Goal: Information Seeking & Learning: Learn about a topic

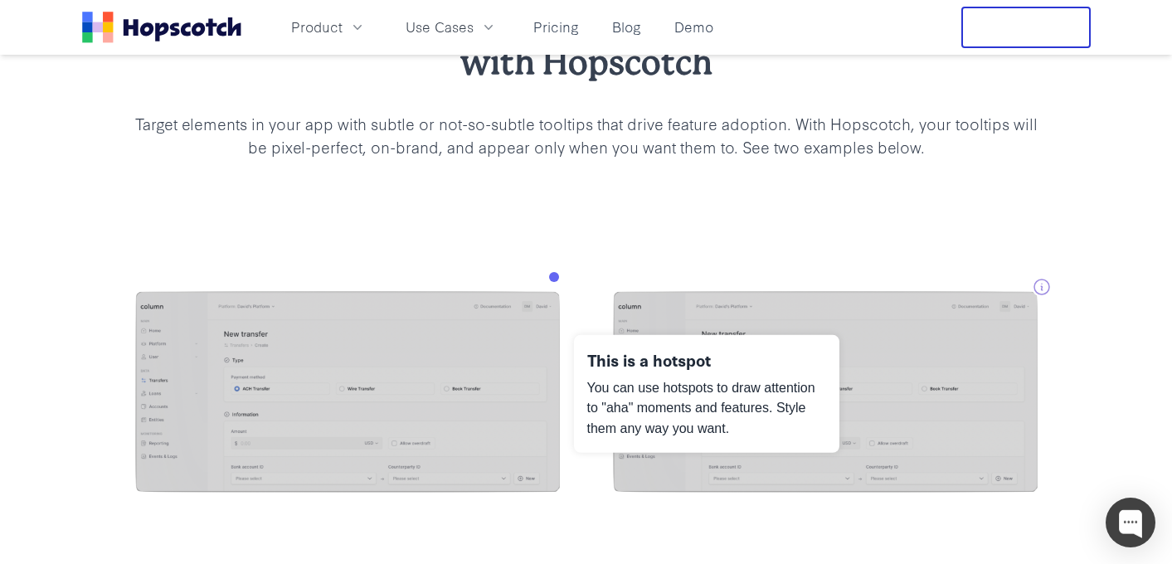
scroll to position [1407, 0]
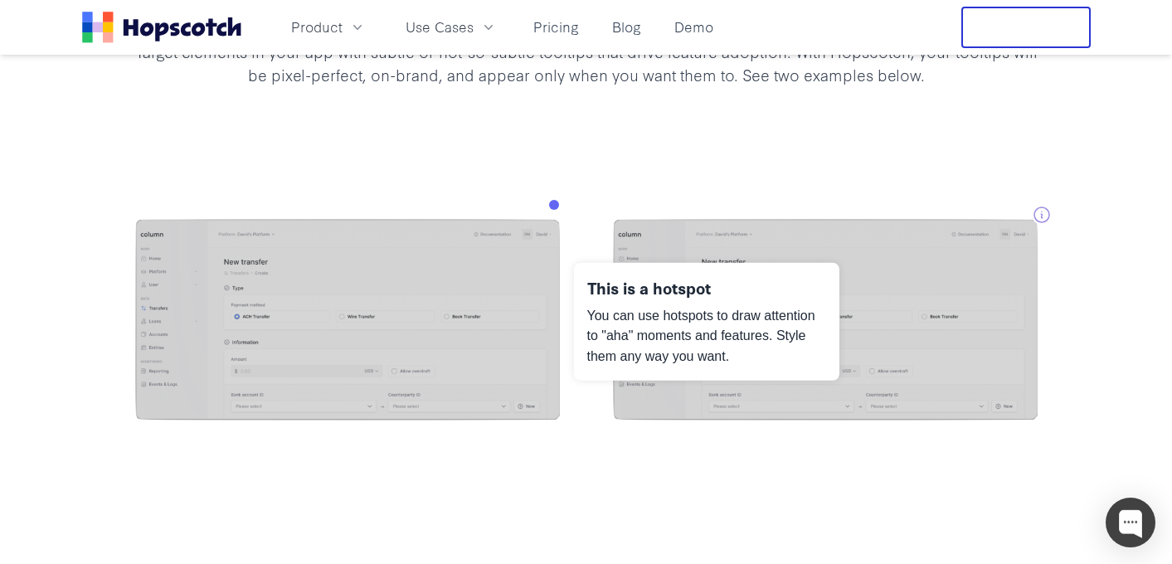
scroll to position [1561, 0]
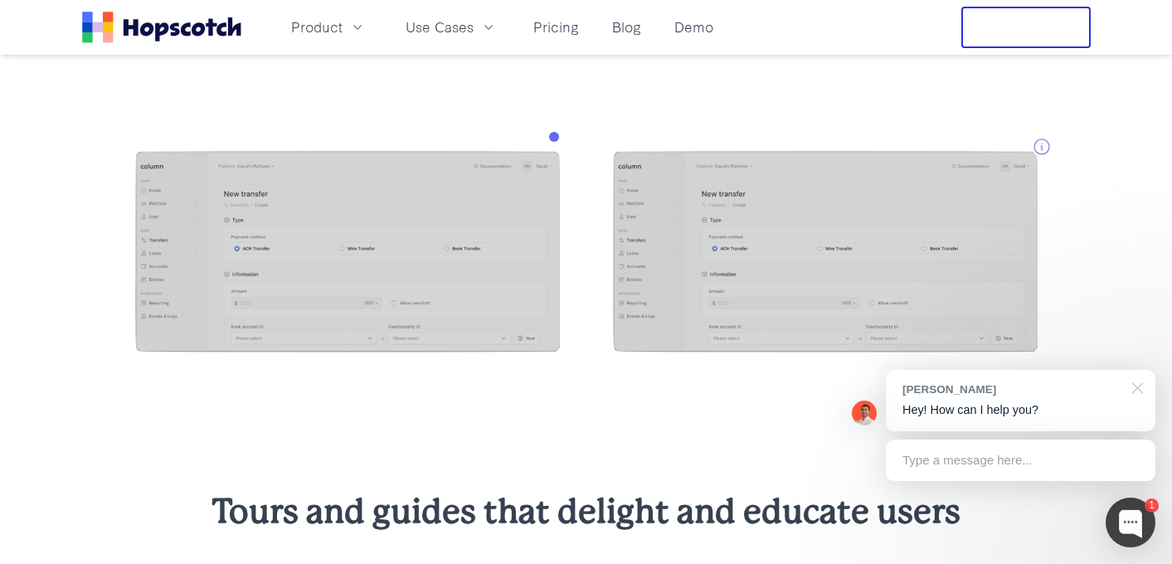
click at [1153, 376] on div at bounding box center [1134, 387] width 41 height 34
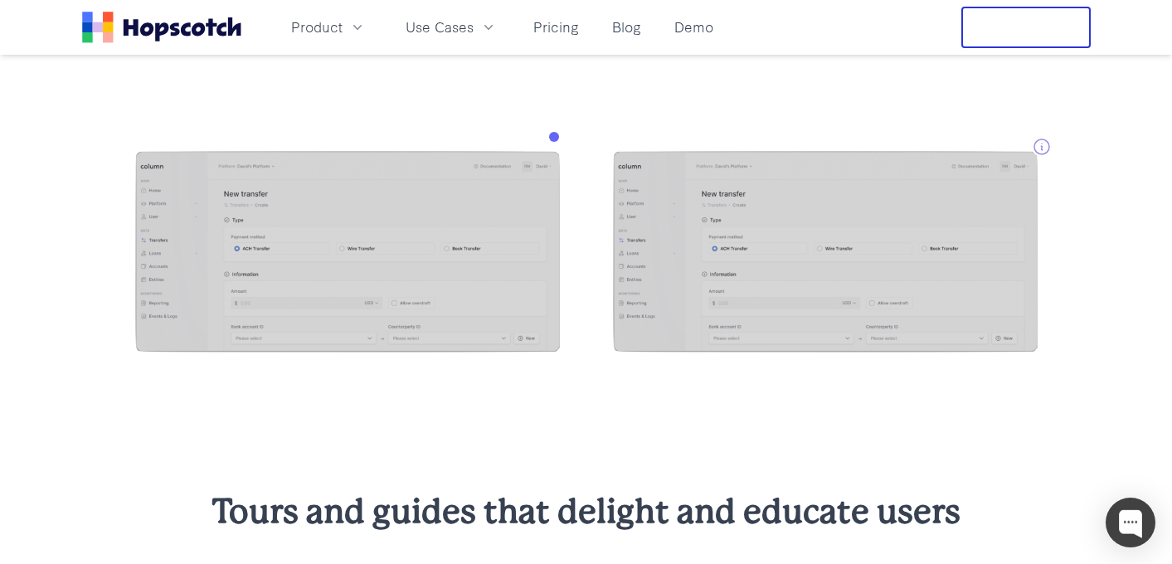
click at [868, 119] on div at bounding box center [586, 254] width 1172 height 338
click at [579, 119] on div at bounding box center [586, 254] width 1172 height 338
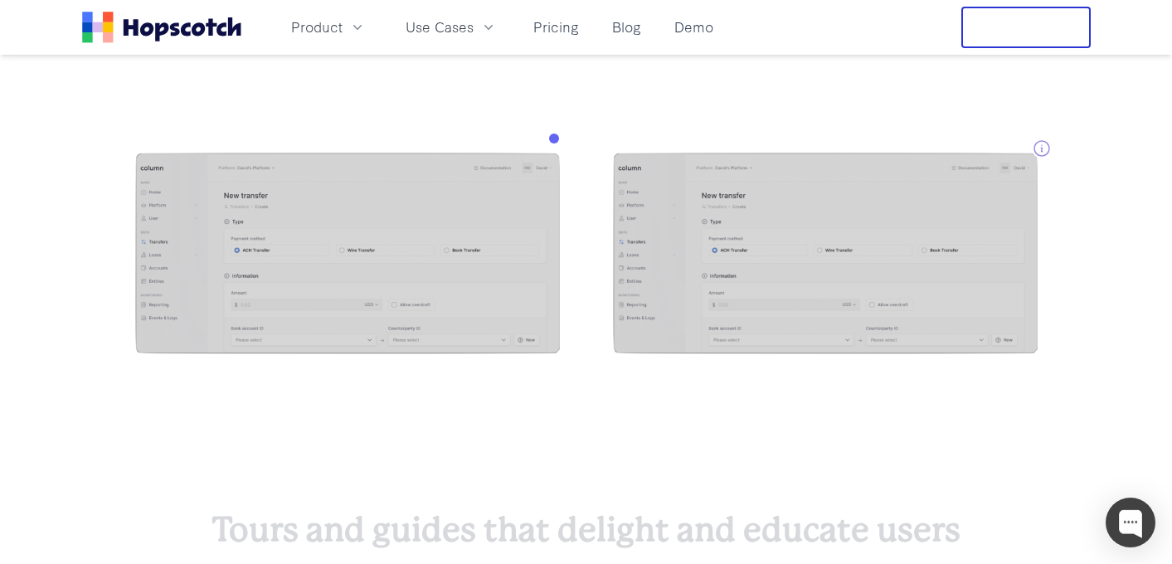
scroll to position [1559, 0]
click at [988, 140] on div at bounding box center [586, 256] width 1172 height 338
click at [1051, 153] on div at bounding box center [586, 256] width 955 height 206
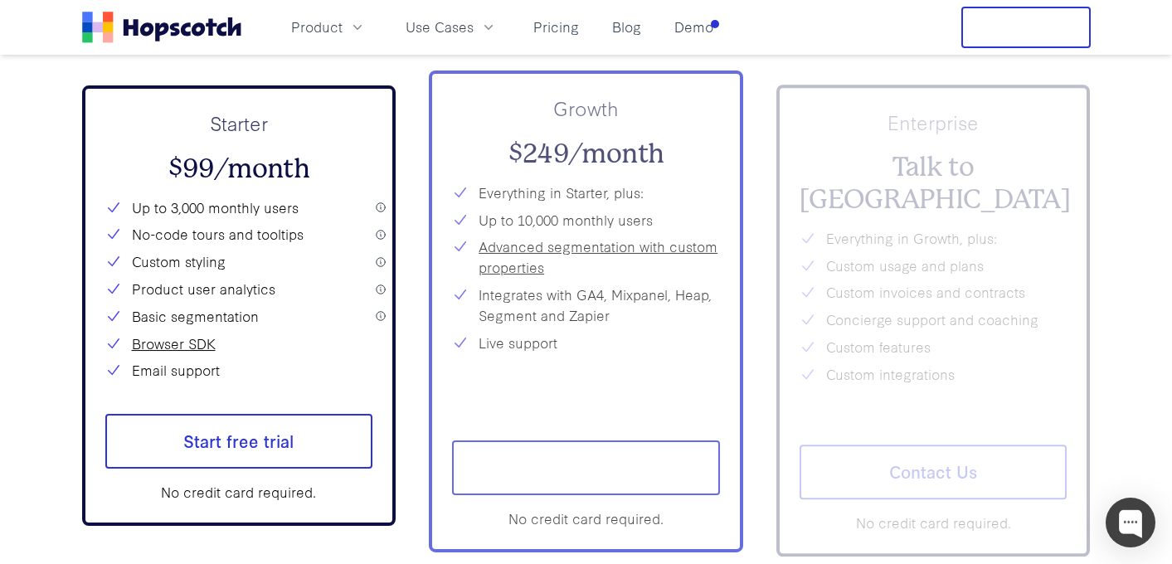
scroll to position [6015, 0]
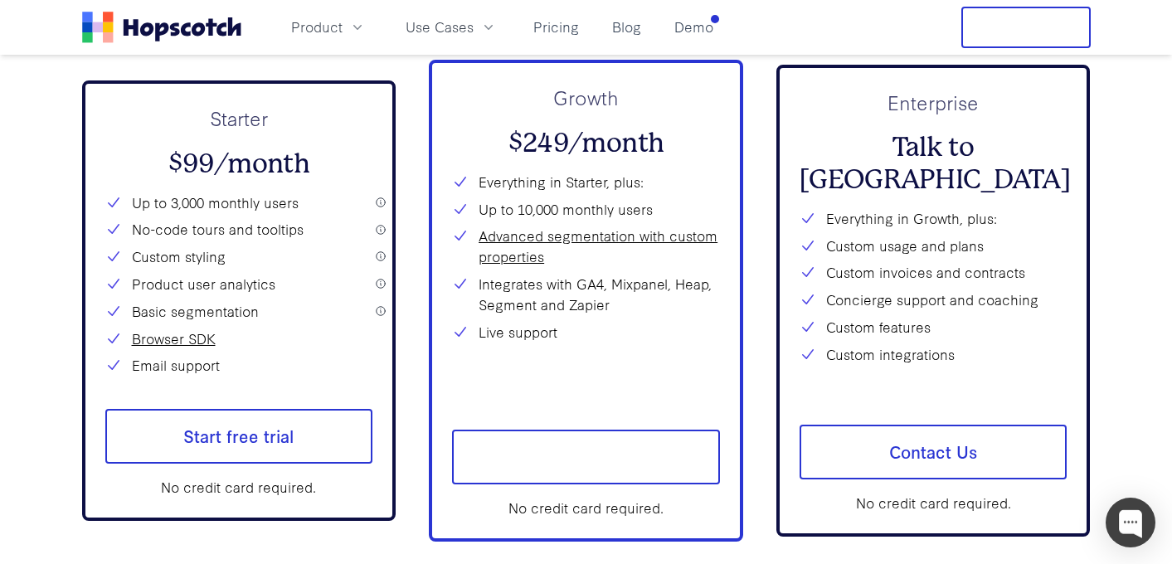
click at [284, 190] on div "Starter $99/month Up to 3,000 monthly users No-code tours and tooltips Custom s…" at bounding box center [239, 240] width 268 height 272
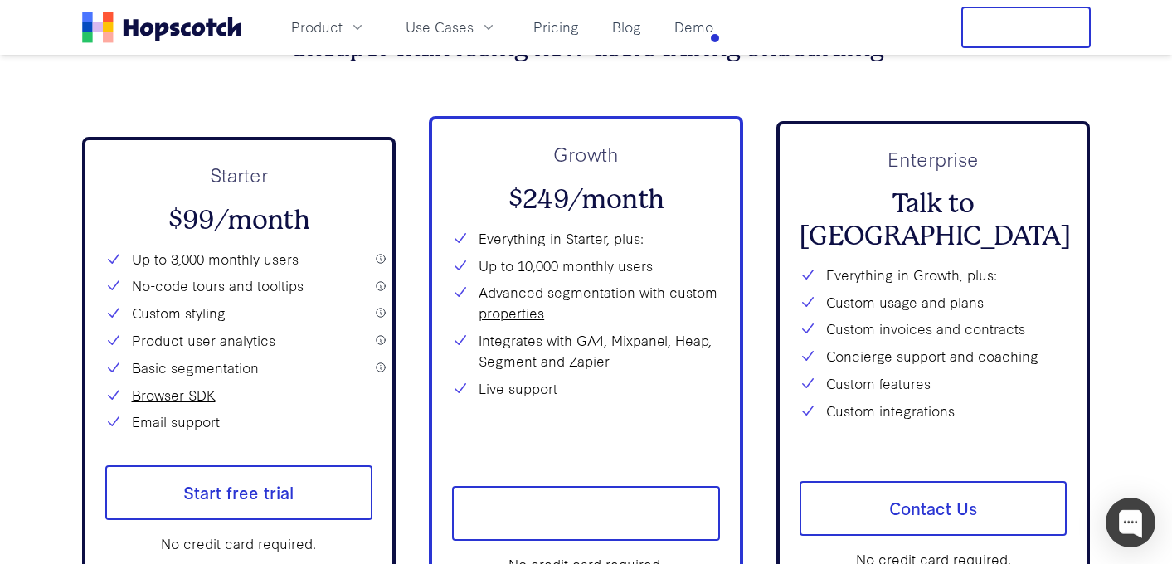
scroll to position [5952, 0]
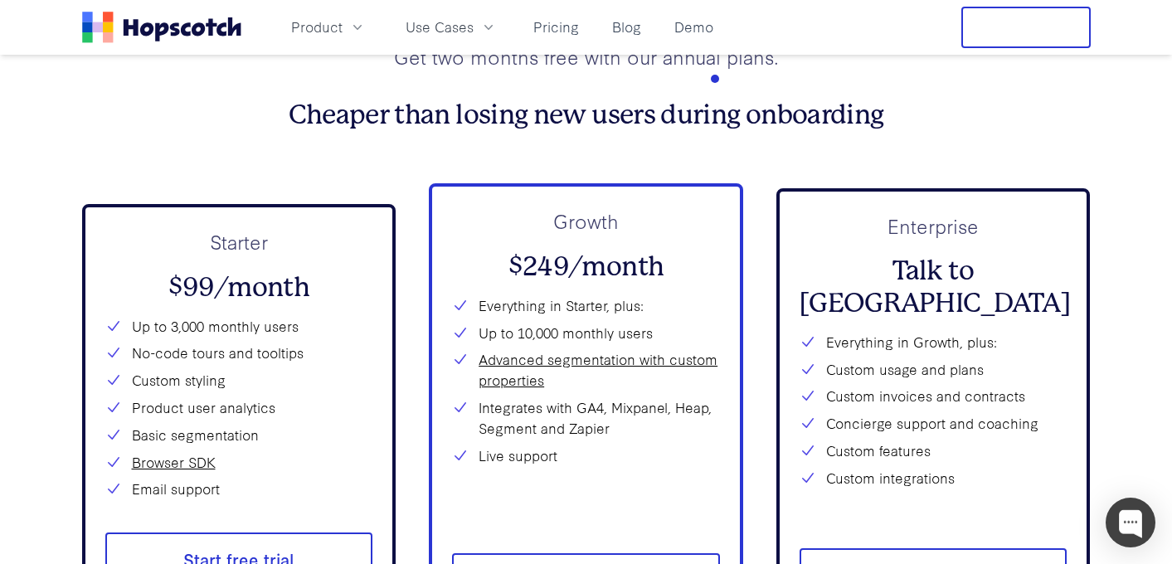
scroll to position [5951, 0]
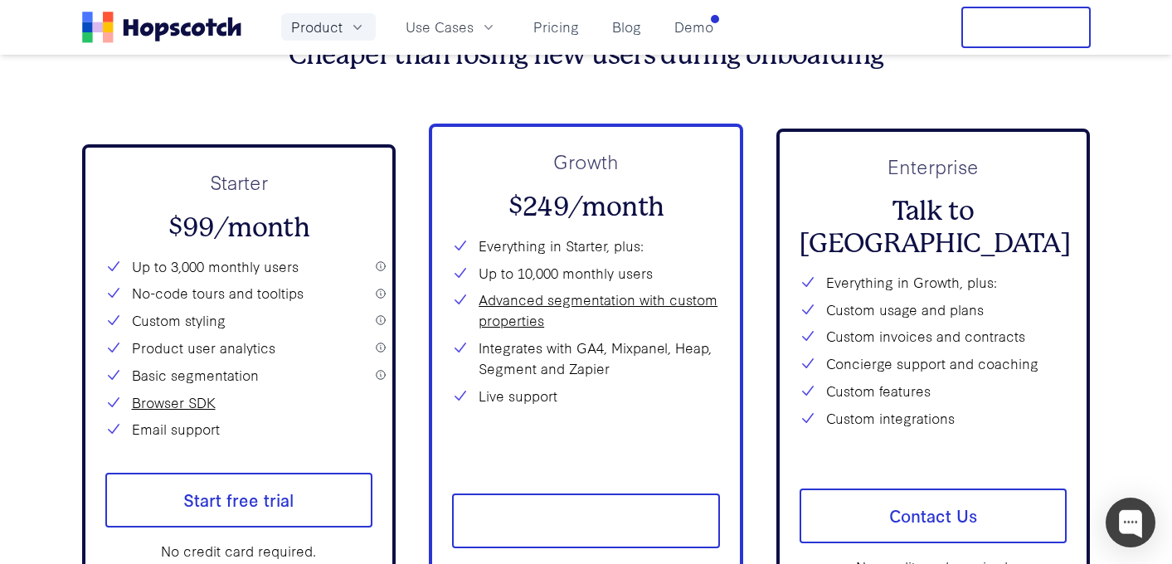
click at [352, 28] on icon "button" at bounding box center [357, 27] width 17 height 17
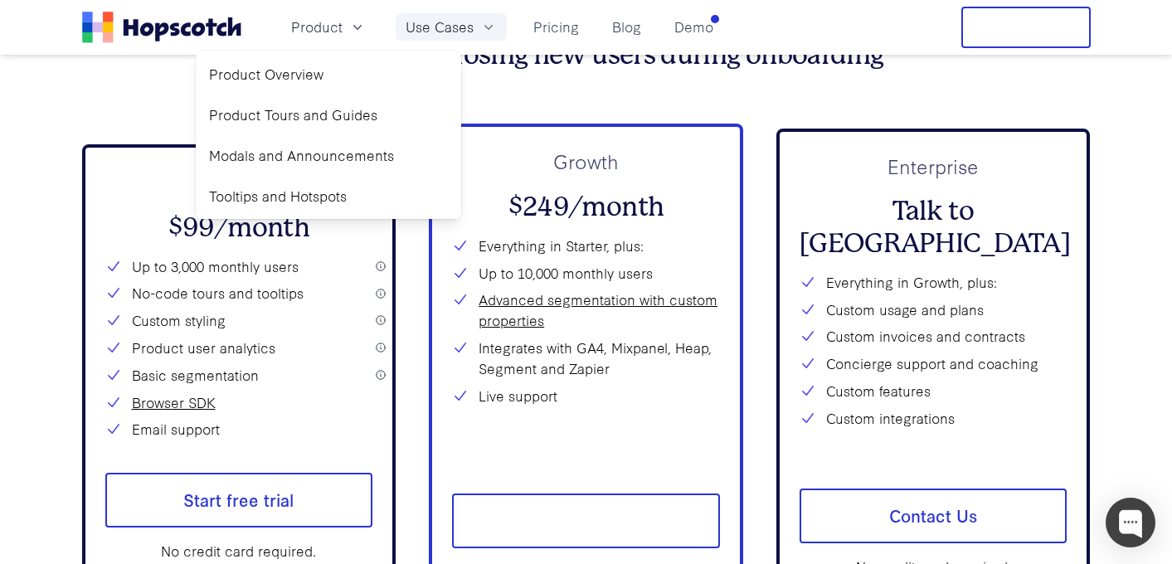
click at [489, 30] on icon "button" at bounding box center [488, 27] width 17 height 17
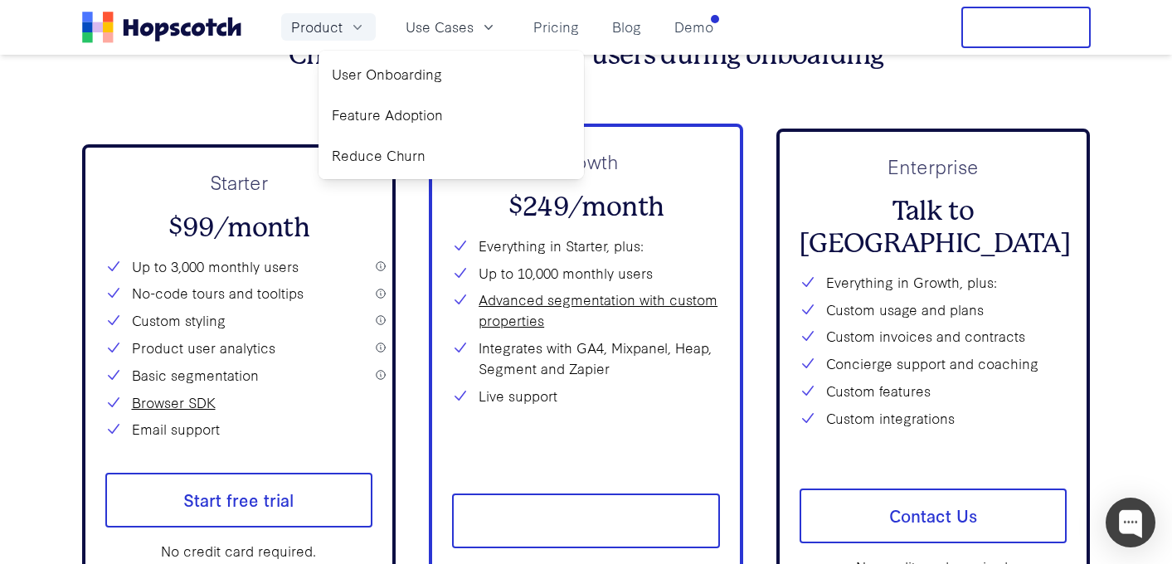
click at [347, 27] on button "Product" at bounding box center [328, 26] width 95 height 27
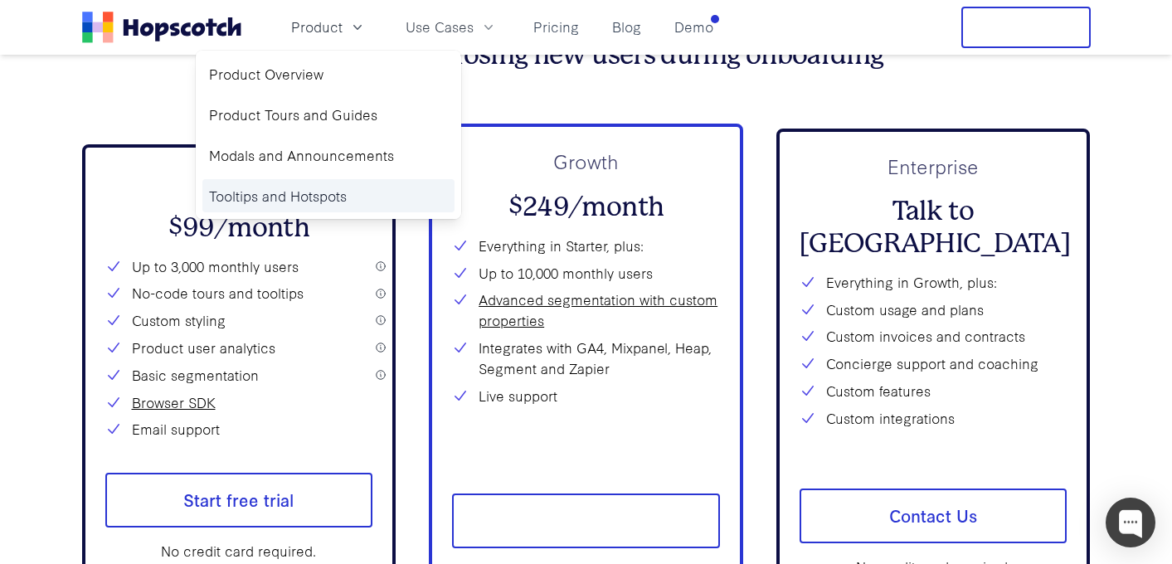
click at [284, 197] on link "Tooltips and Hotspots" at bounding box center [328, 196] width 252 height 34
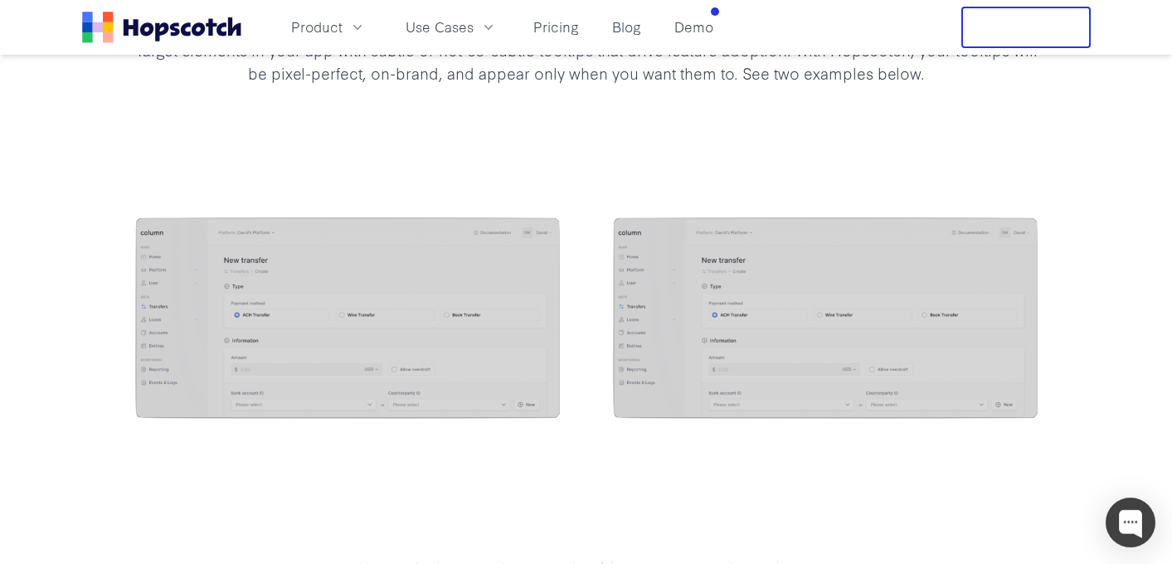
scroll to position [1484, 0]
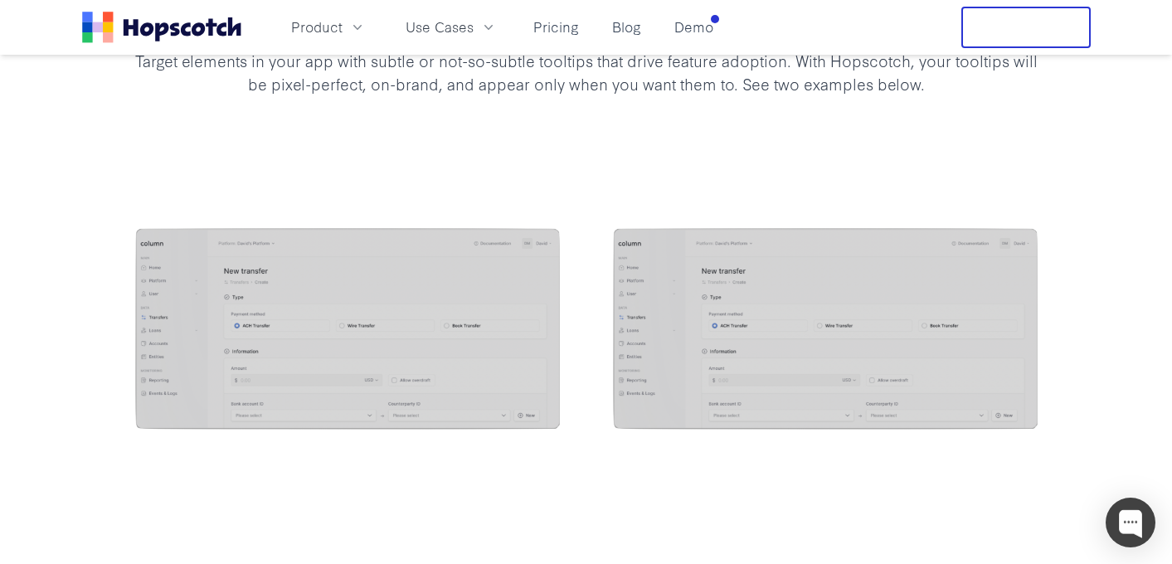
click at [566, 195] on div at bounding box center [586, 331] width 1172 height 338
click at [552, 218] on div at bounding box center [586, 331] width 1172 height 338
